Goal: Transaction & Acquisition: Purchase product/service

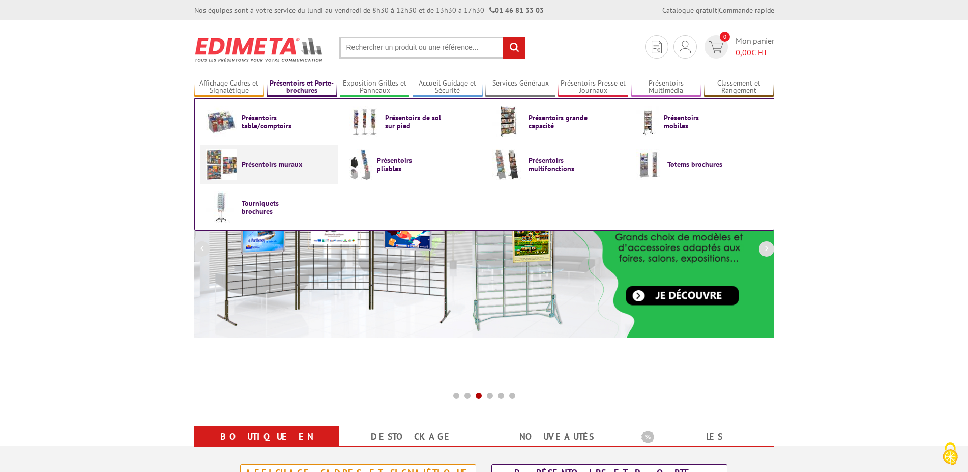
click at [267, 164] on span "Présentoirs muraux" at bounding box center [272, 164] width 61 height 8
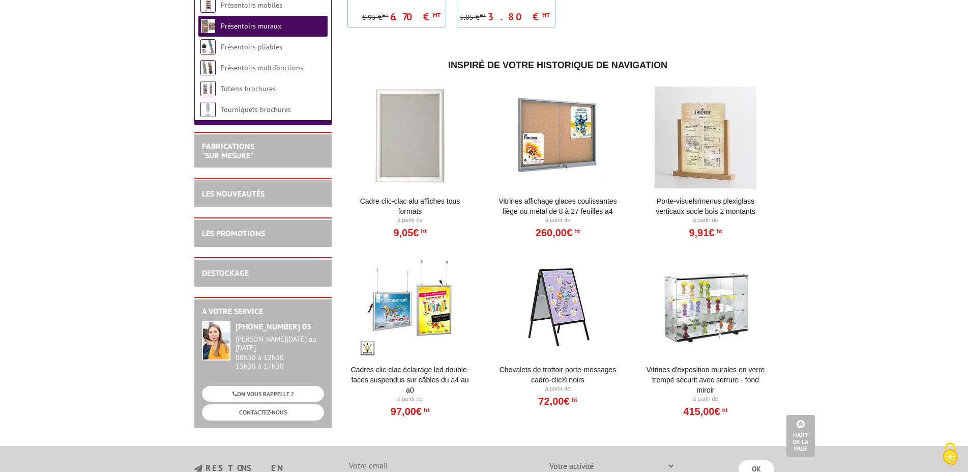
scroll to position [986, 0]
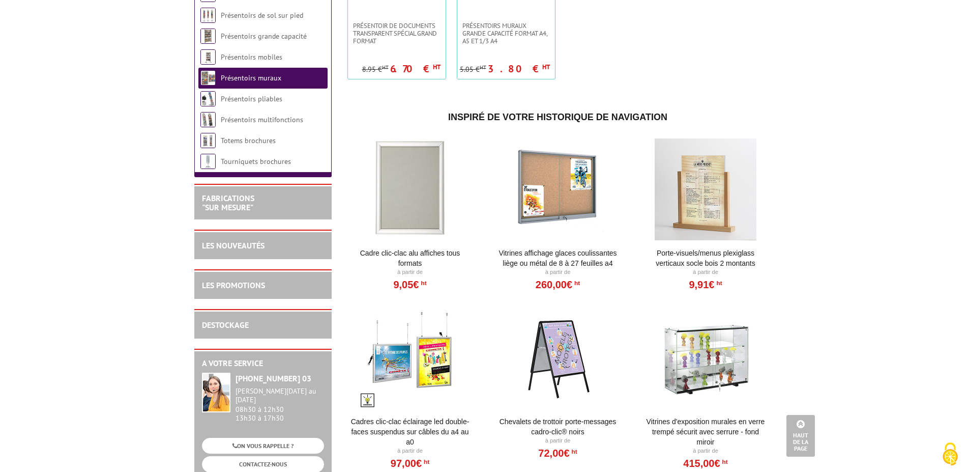
click at [407, 198] on div at bounding box center [411, 189] width 126 height 102
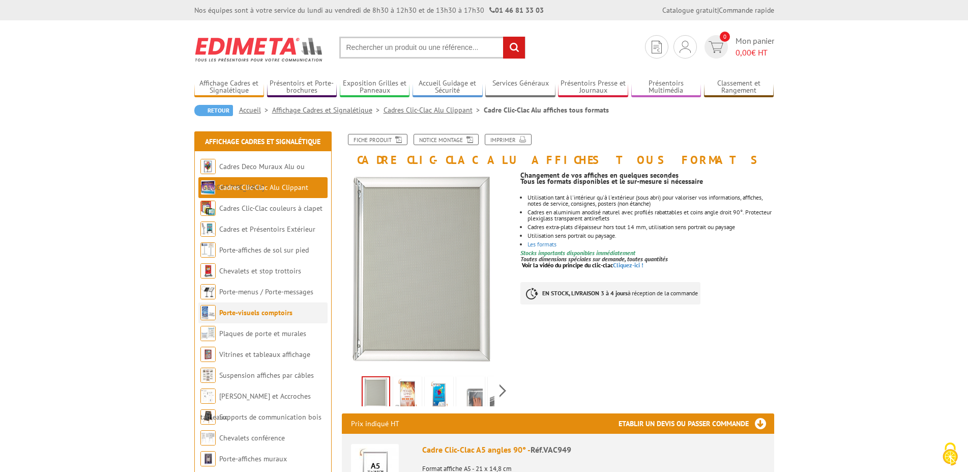
scroll to position [52, 0]
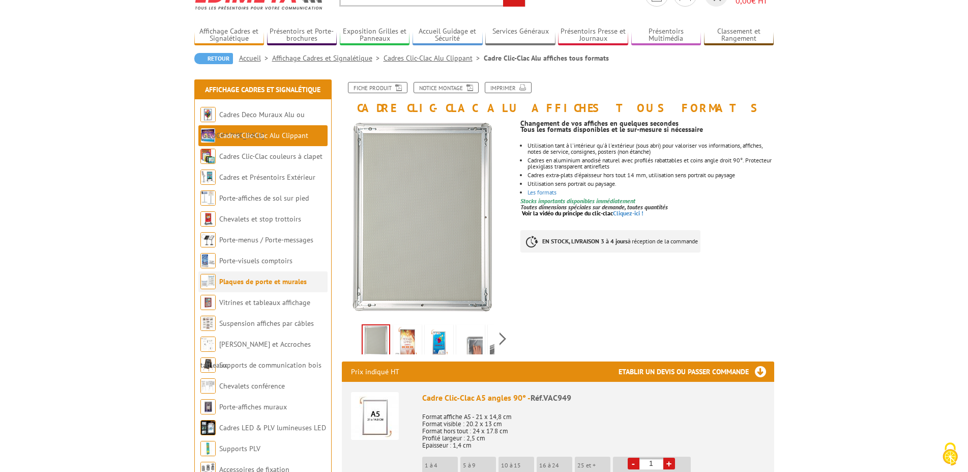
click at [241, 284] on link "Plaques de porte et murales" at bounding box center [263, 281] width 88 height 9
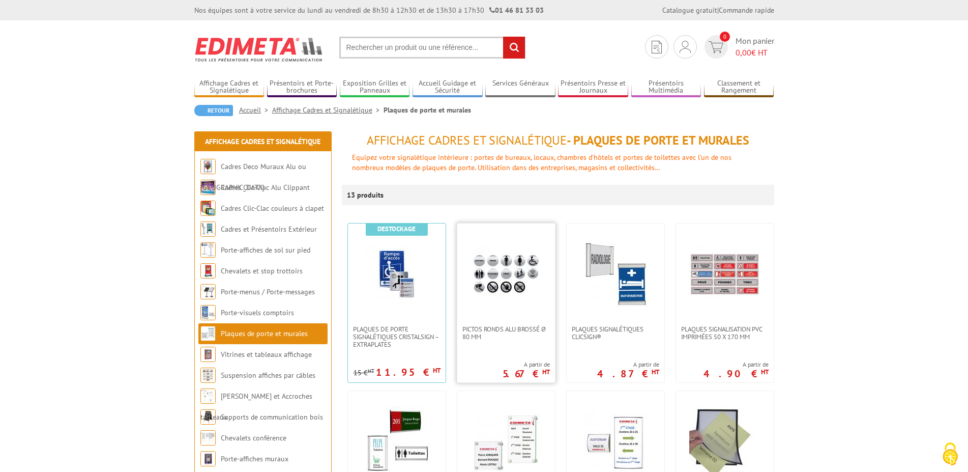
scroll to position [52, 0]
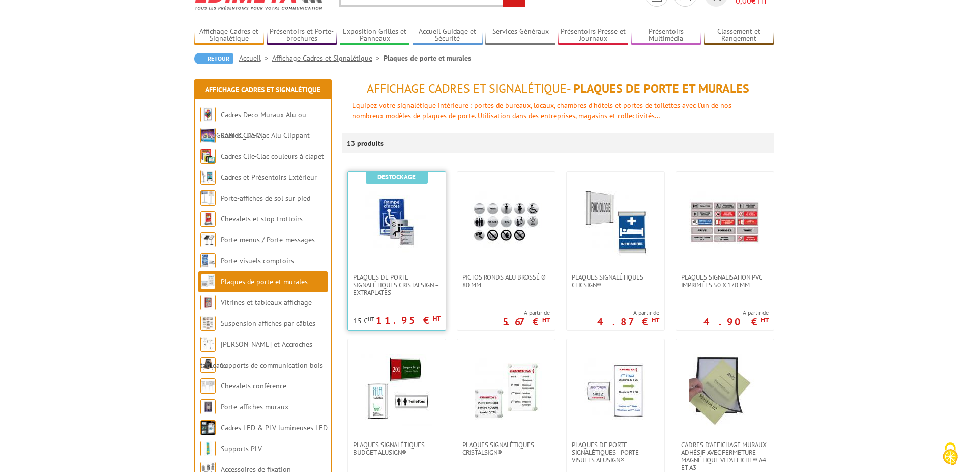
click at [400, 235] on img at bounding box center [396, 222] width 71 height 71
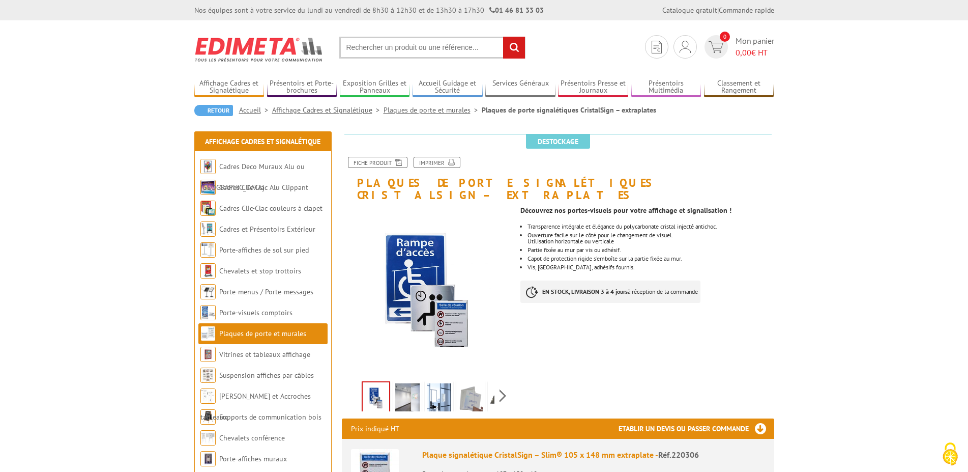
scroll to position [52, 0]
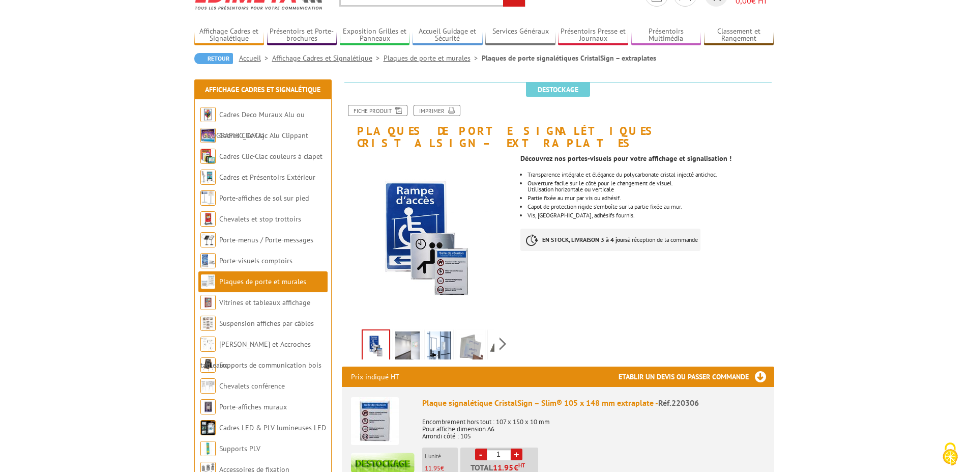
click at [412, 331] on img at bounding box center [407, 347] width 24 height 32
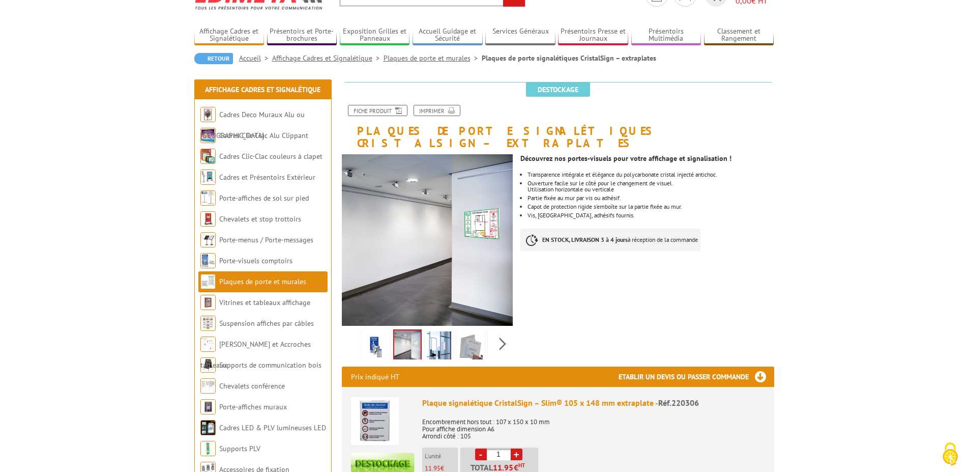
click at [433, 332] on img at bounding box center [439, 347] width 24 height 32
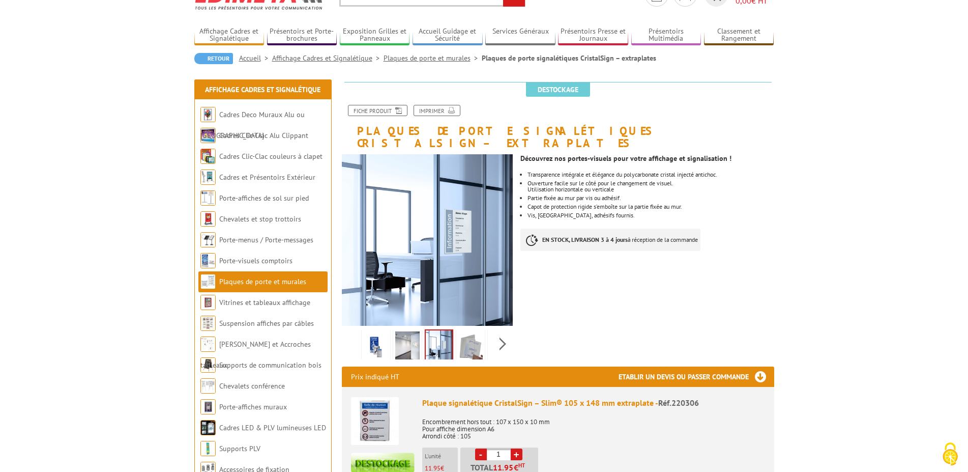
click at [466, 331] on img at bounding box center [470, 347] width 24 height 32
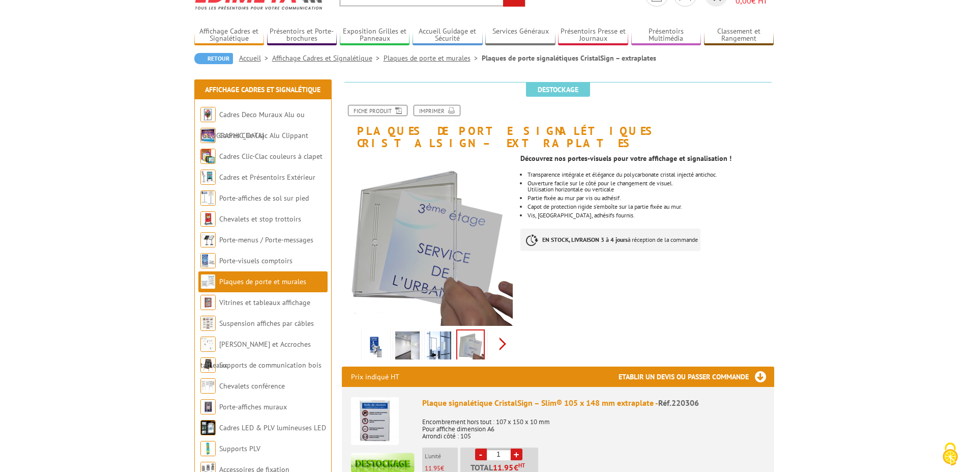
click at [506, 332] on div "Previous Next" at bounding box center [427, 344] width 171 height 36
click at [484, 337] on img at bounding box center [479, 347] width 24 height 32
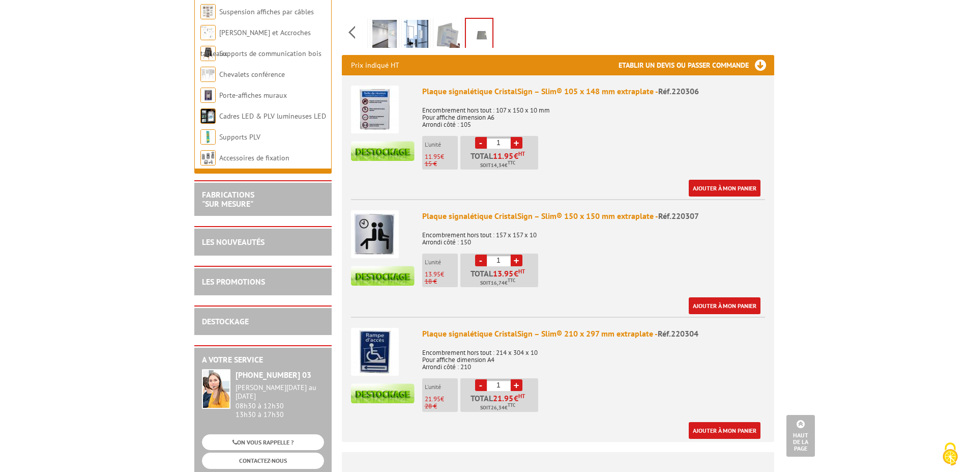
scroll to position [415, 0]
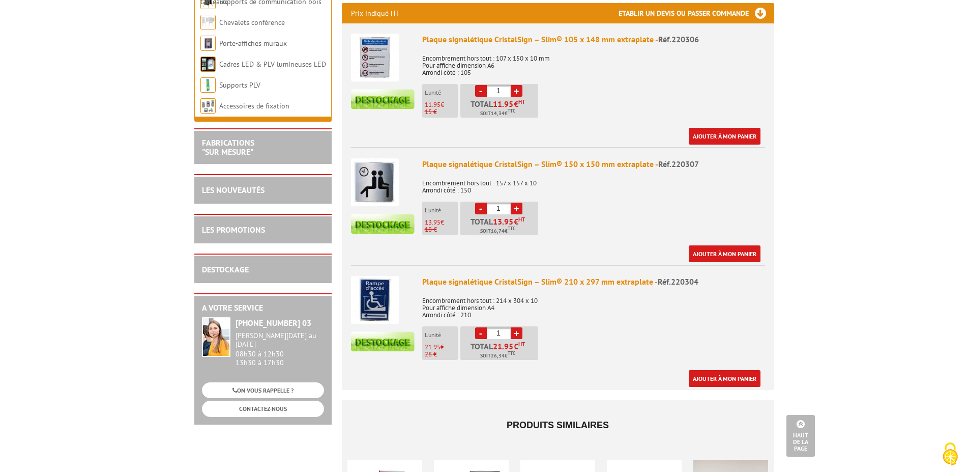
click at [382, 295] on img at bounding box center [375, 300] width 48 height 48
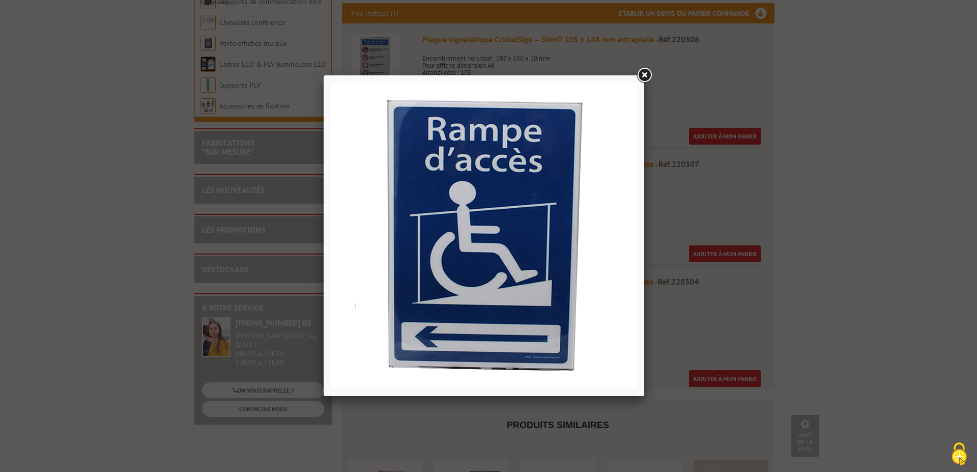
click at [642, 73] on link at bounding box center [644, 75] width 18 height 18
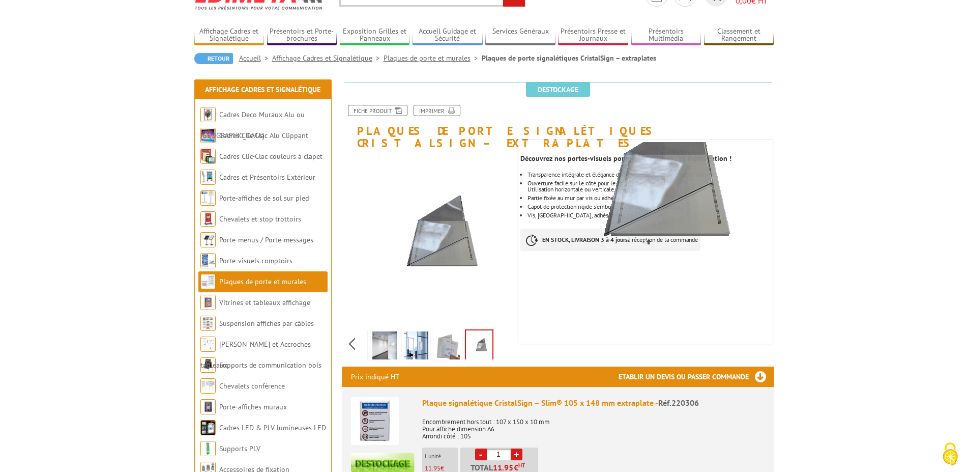
scroll to position [104, 0]
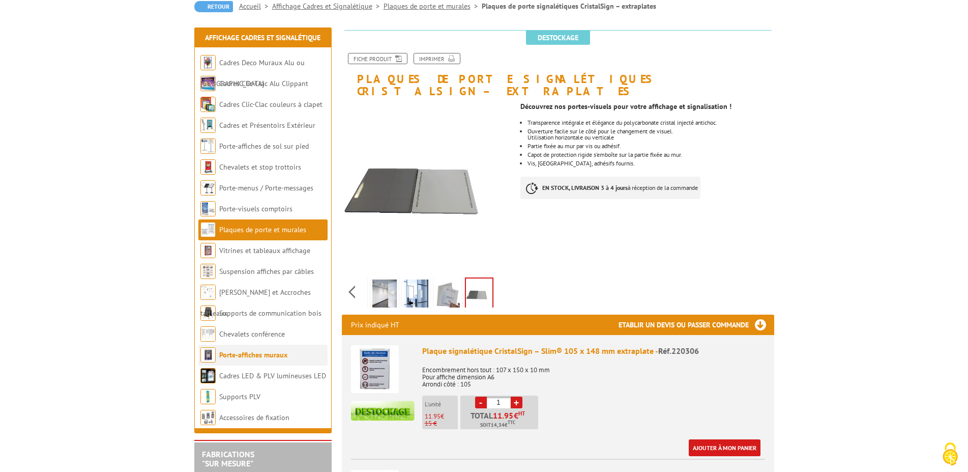
click at [267, 355] on link "Porte-affiches muraux" at bounding box center [253, 354] width 68 height 9
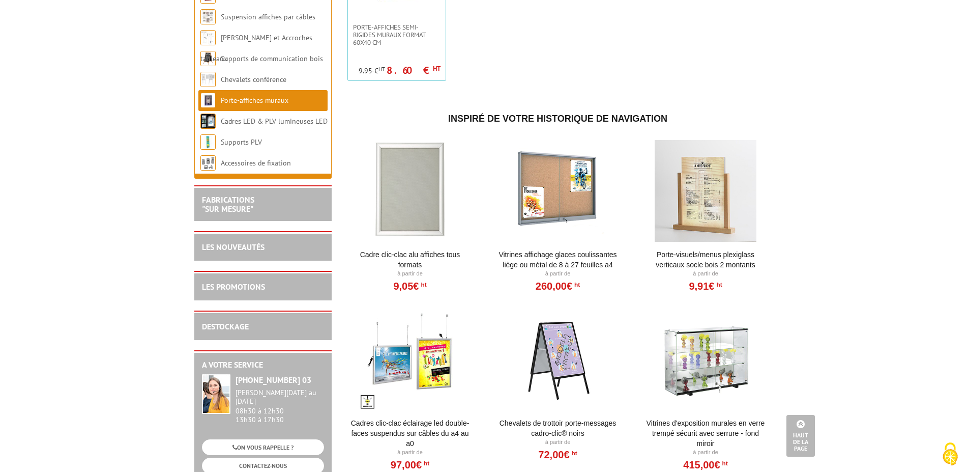
scroll to position [1038, 0]
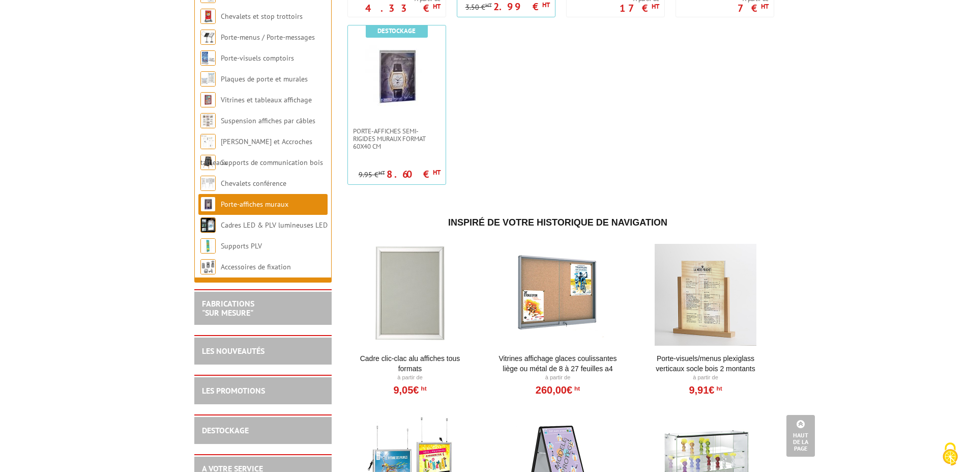
click at [412, 306] on div at bounding box center [411, 295] width 126 height 102
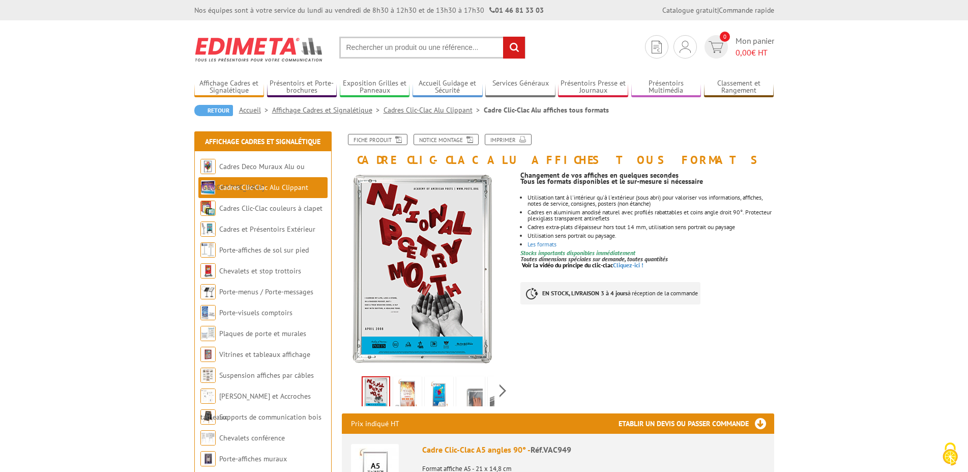
click at [404, 398] on img at bounding box center [407, 394] width 24 height 32
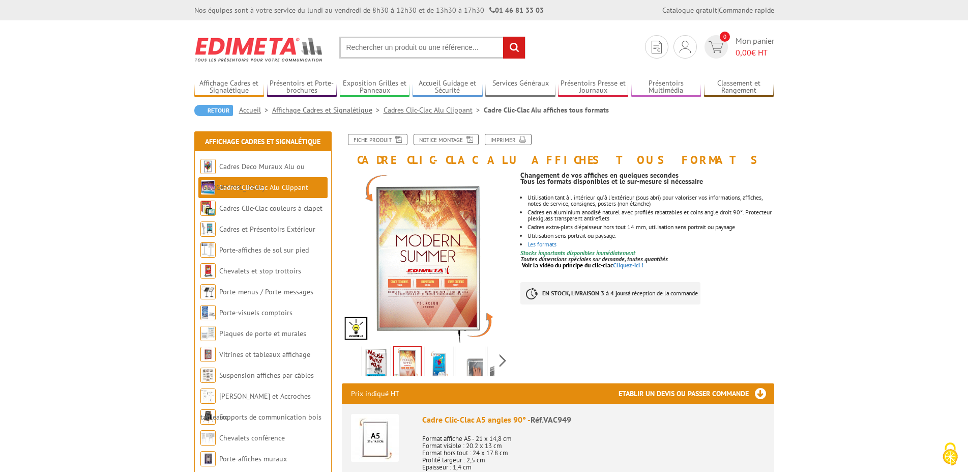
click at [350, 113] on link "Affichage Cadres et Signalétique" at bounding box center [327, 109] width 111 height 9
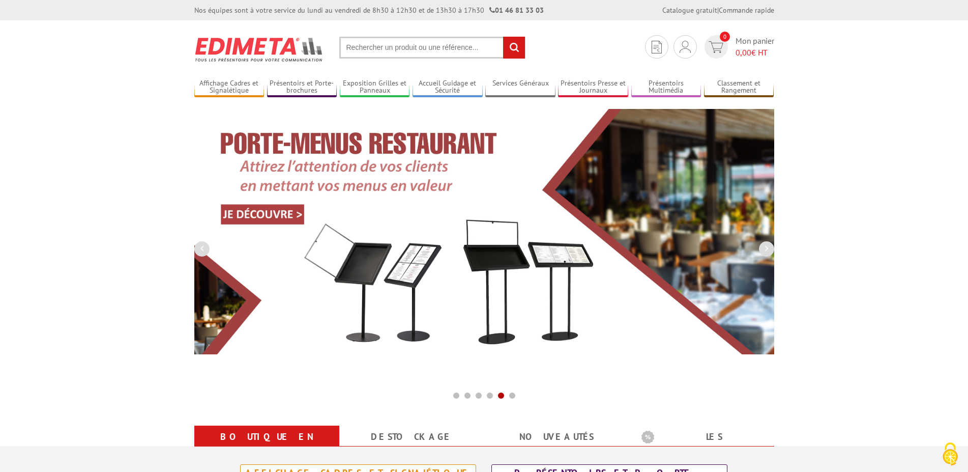
click at [390, 53] on input "text" at bounding box center [432, 48] width 186 height 22
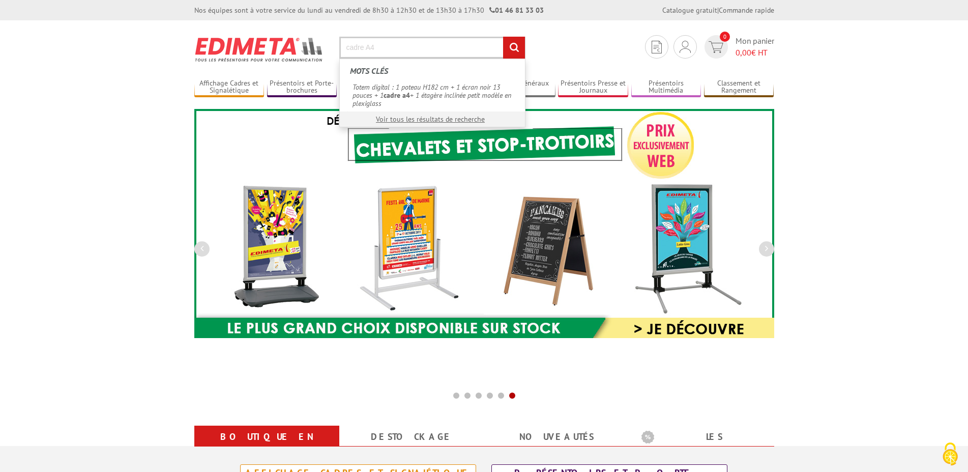
type input "cadre A4"
click at [503, 37] on input "rechercher" at bounding box center [514, 48] width 22 height 22
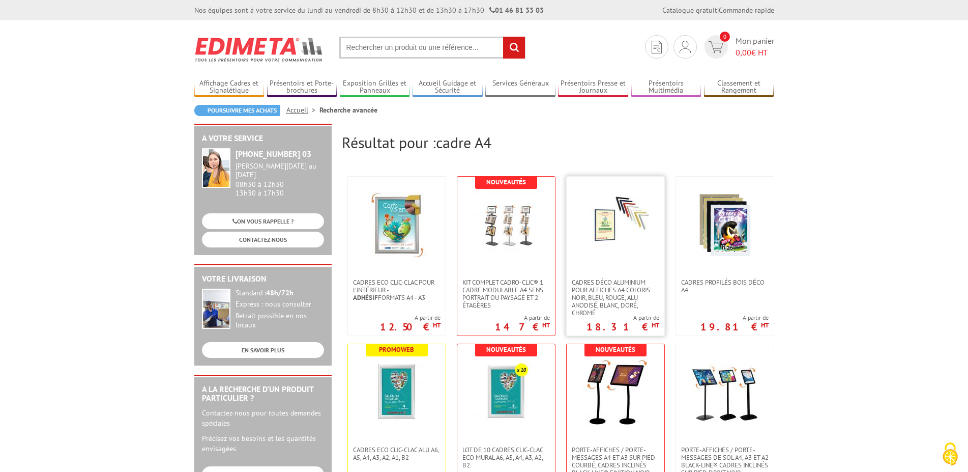
click at [608, 253] on img at bounding box center [616, 225] width 66 height 66
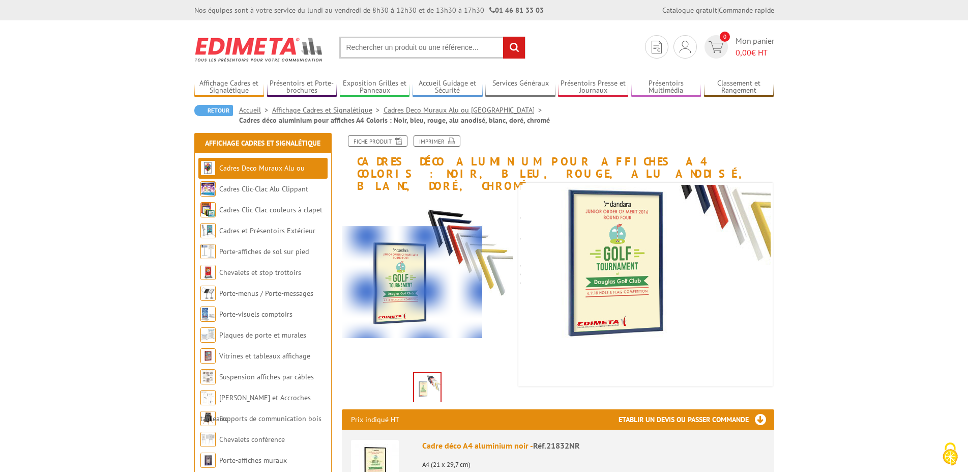
click at [408, 282] on div at bounding box center [412, 282] width 140 height 112
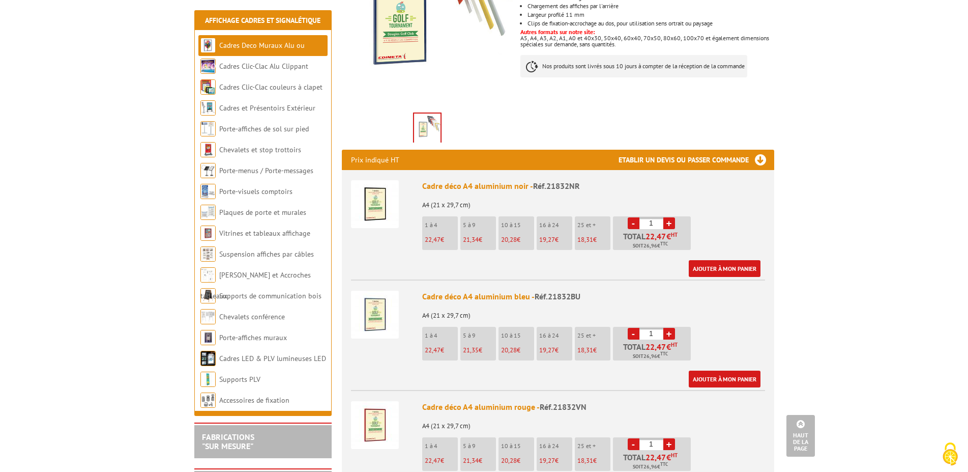
scroll to position [311, 0]
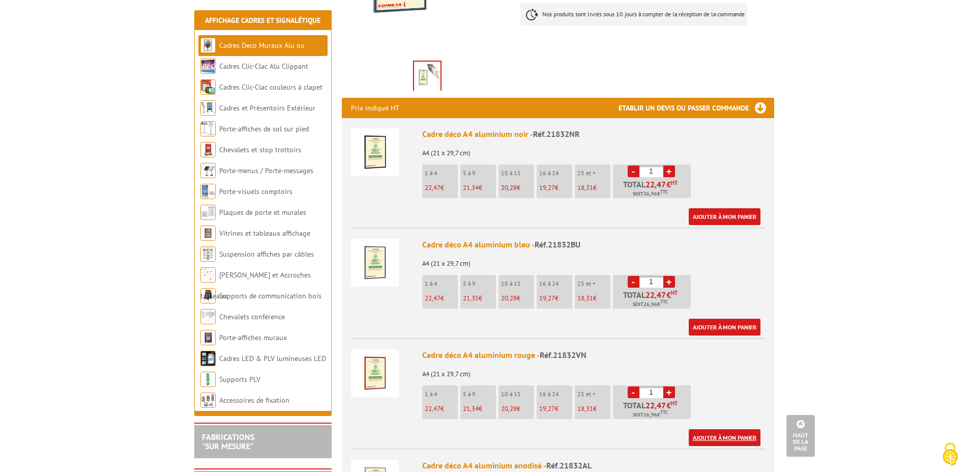
click at [725, 429] on link "Ajouter à mon panier" at bounding box center [725, 437] width 72 height 17
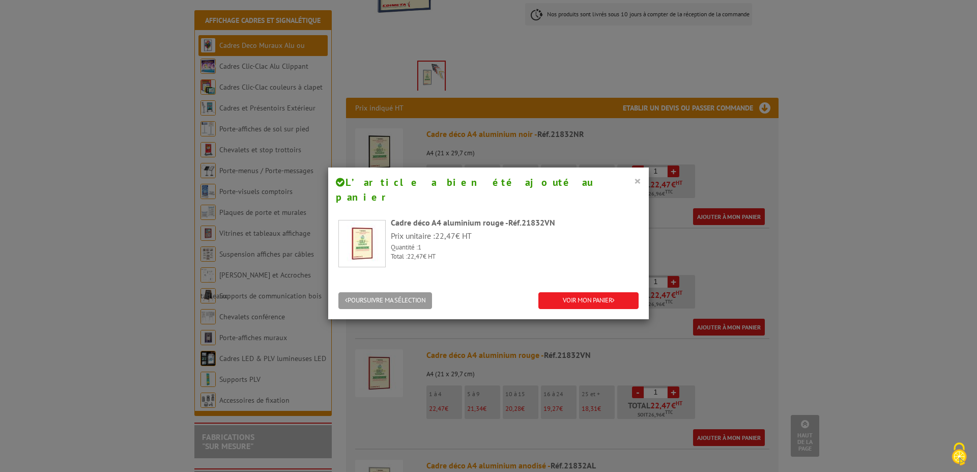
click at [634, 184] on button "×" at bounding box center [637, 180] width 7 height 13
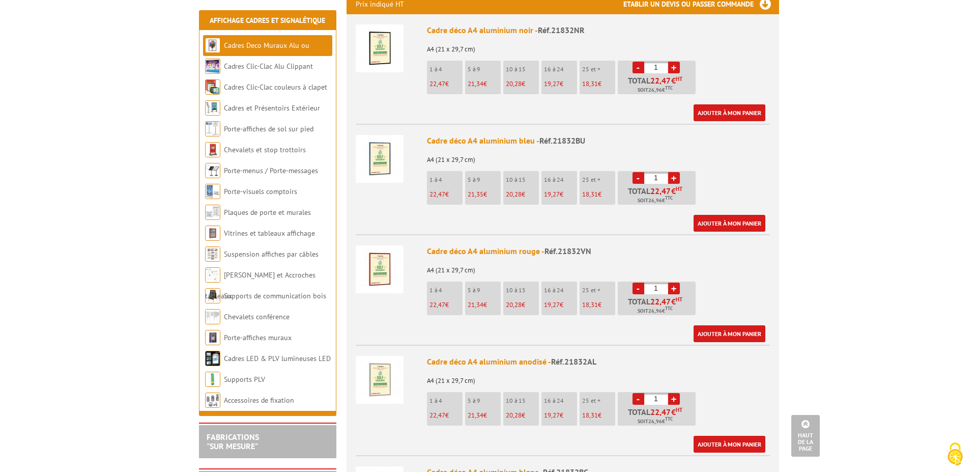
scroll to position [259, 0]
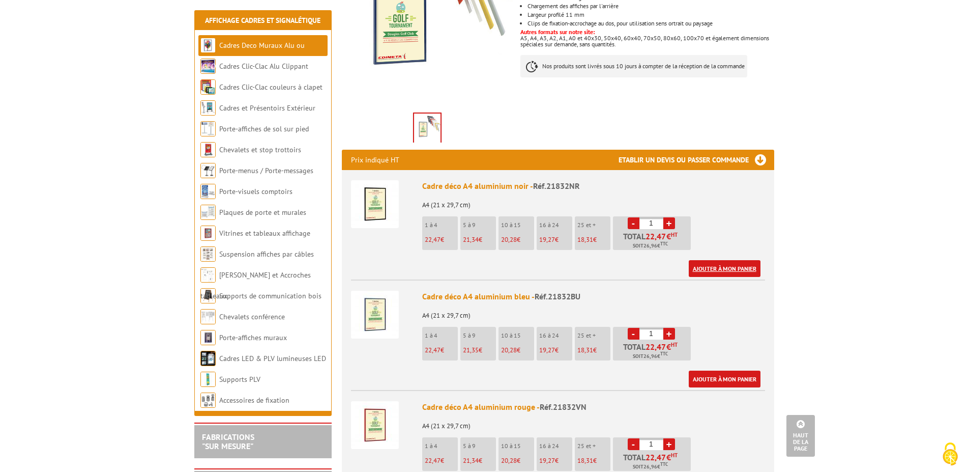
click at [715, 260] on link "Ajouter à mon panier" at bounding box center [725, 268] width 72 height 17
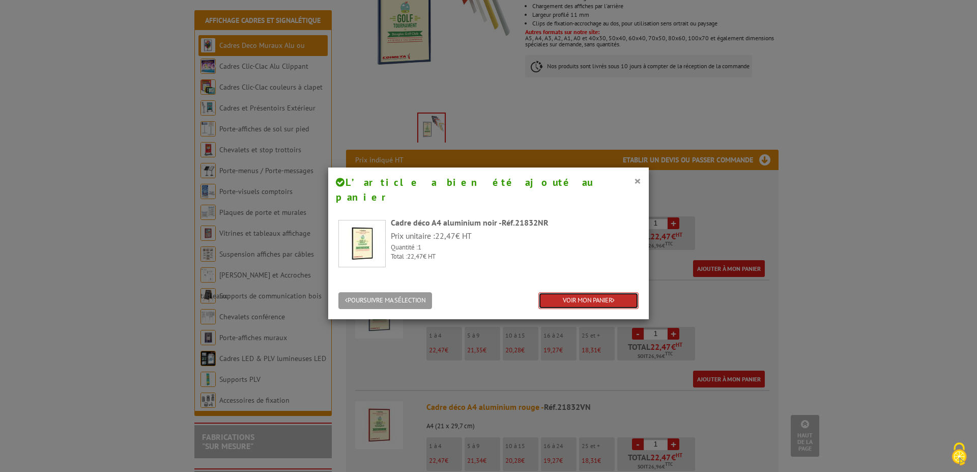
click at [570, 292] on link "VOIR MON PANIER" at bounding box center [588, 300] width 100 height 17
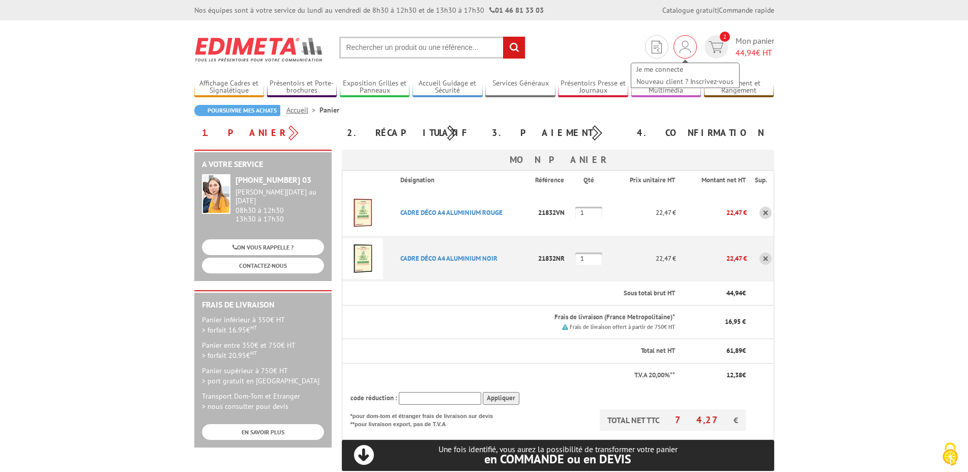
click at [684, 52] on div "Je me connecte Nouveau client ? Inscrivez-vous" at bounding box center [685, 70] width 110 height 36
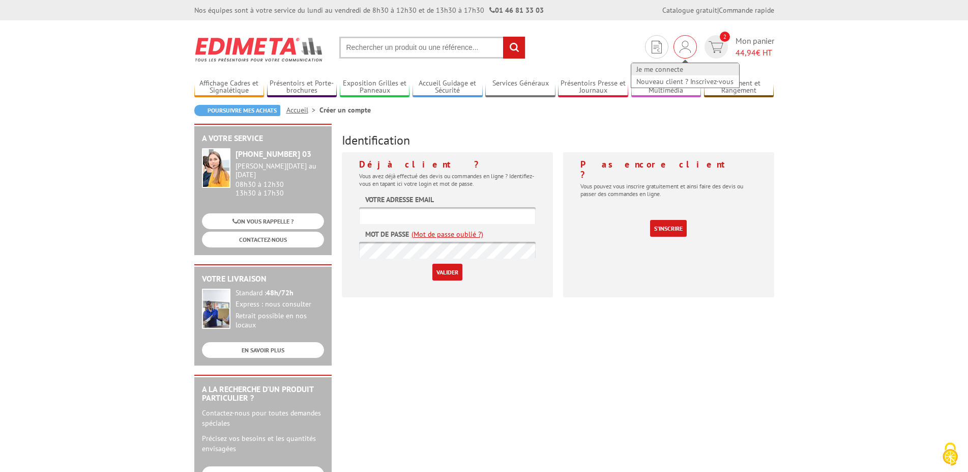
click at [671, 67] on link "Je me connecte" at bounding box center [685, 69] width 108 height 12
click at [445, 213] on input "text" at bounding box center [447, 215] width 177 height 17
type input "[PERSON_NAME][EMAIL_ADDRESS][DOMAIN_NAME]"
click at [446, 270] on input "Valider" at bounding box center [447, 272] width 30 height 17
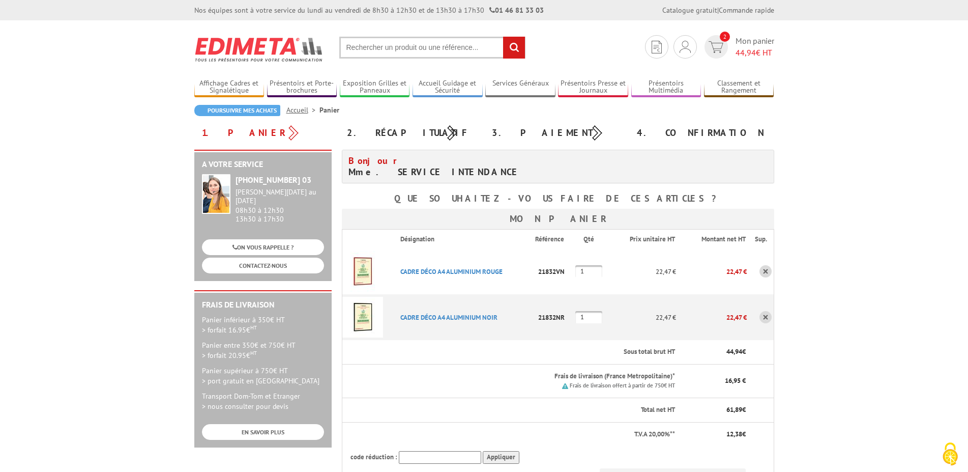
click at [764, 269] on link at bounding box center [766, 271] width 12 height 12
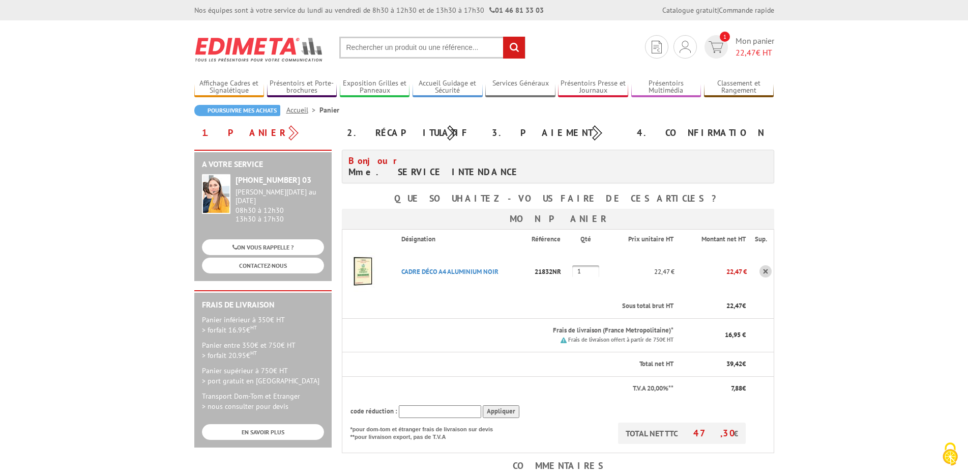
click at [367, 271] on img at bounding box center [362, 271] width 41 height 41
